Goal: Task Accomplishment & Management: Manage account settings

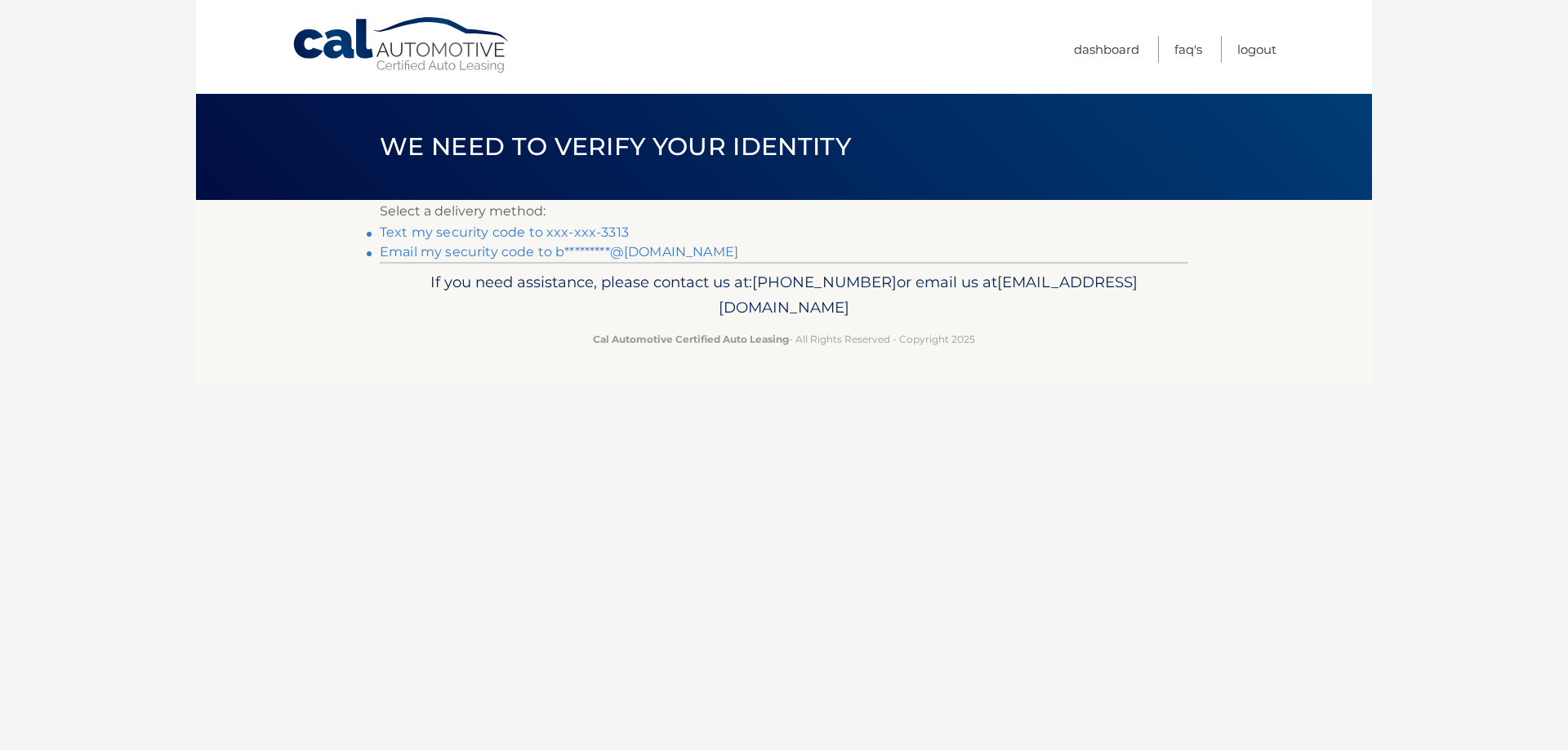
click at [573, 236] on link "Text my security code to xxx-xxx-3313" at bounding box center [505, 232] width 249 height 15
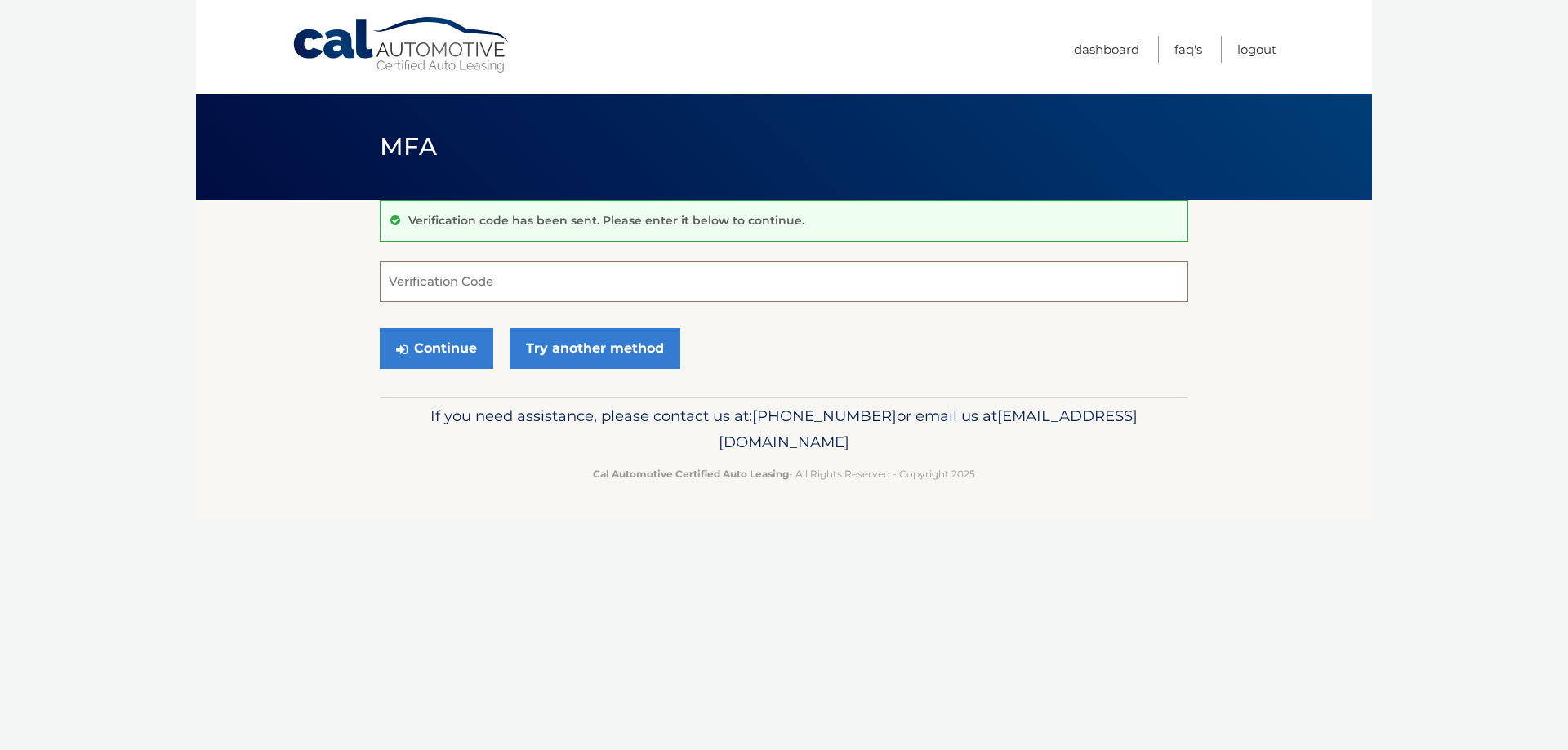
click at [524, 284] on input "Verification Code" at bounding box center [784, 281] width 809 height 41
type input "734970"
click at [483, 345] on button "Continue" at bounding box center [437, 348] width 114 height 41
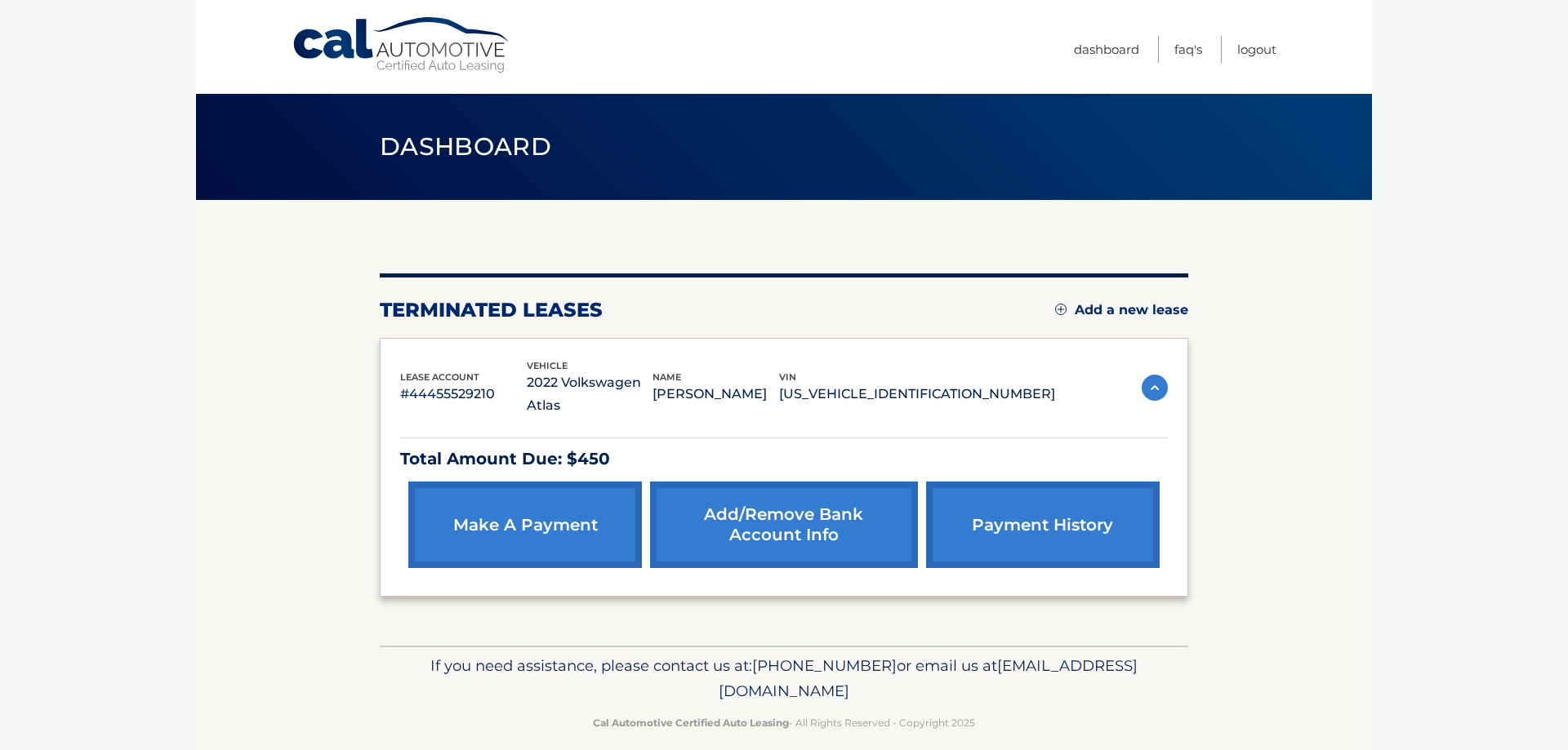
click at [1402, 310] on body "Cal Automotive Menu Dashboard FAQ's Logout" at bounding box center [784, 375] width 1568 height 750
click at [1159, 378] on img at bounding box center [1154, 387] width 26 height 26
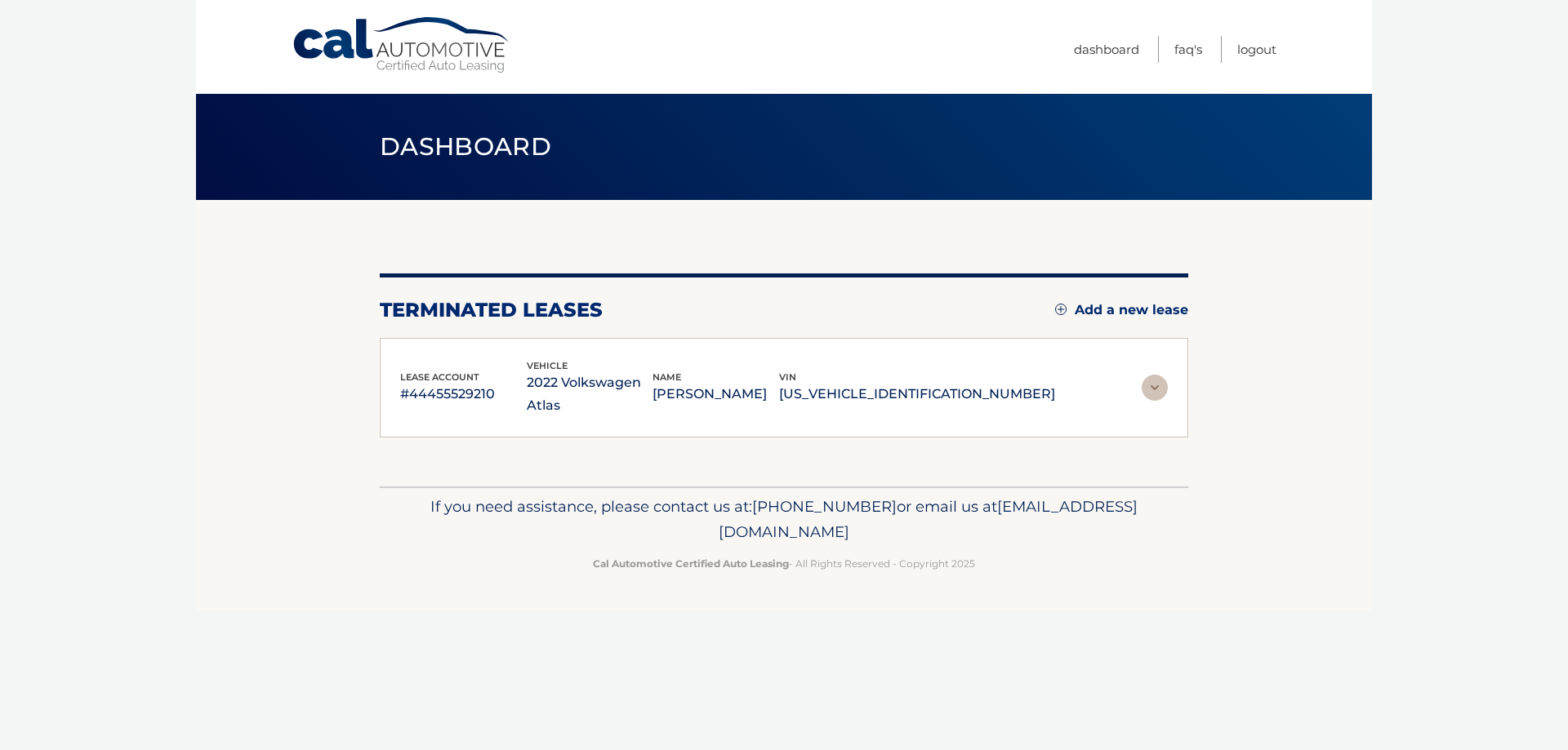
click at [1159, 378] on img at bounding box center [1154, 387] width 26 height 26
